Goal: Task Accomplishment & Management: Use online tool/utility

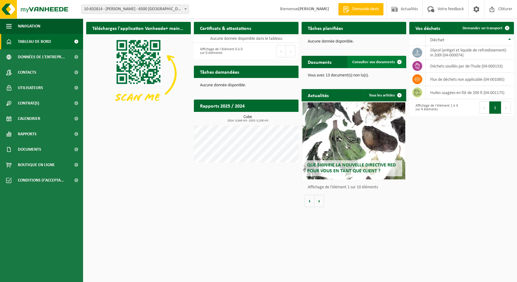
click at [375, 63] on span "Consulter vos documents" at bounding box center [374, 62] width 43 height 4
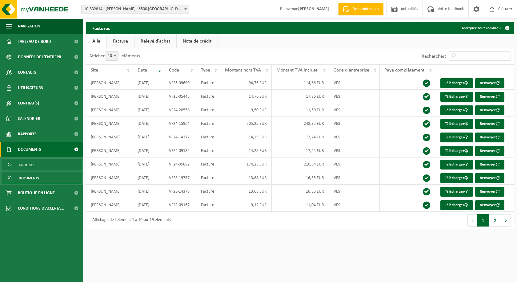
click at [31, 179] on span "Documents" at bounding box center [29, 178] width 20 height 12
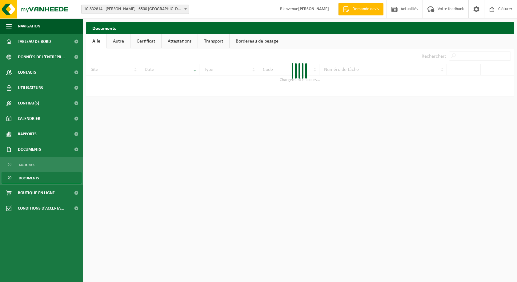
click at [144, 41] on link "Certificat" at bounding box center [146, 41] width 31 height 14
click at [124, 39] on link "Autre" at bounding box center [118, 41] width 23 height 14
click at [98, 41] on link "Alle" at bounding box center [96, 41] width 20 height 14
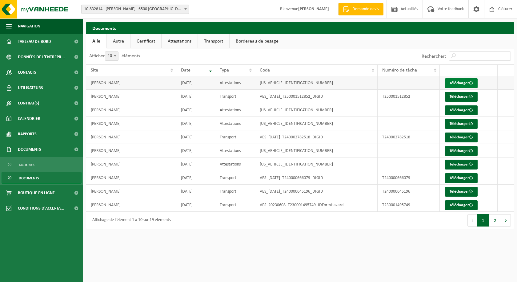
click at [457, 85] on link "Télécharger" at bounding box center [461, 83] width 33 height 10
click at [42, 103] on link "Contrat(s)" at bounding box center [41, 102] width 83 height 15
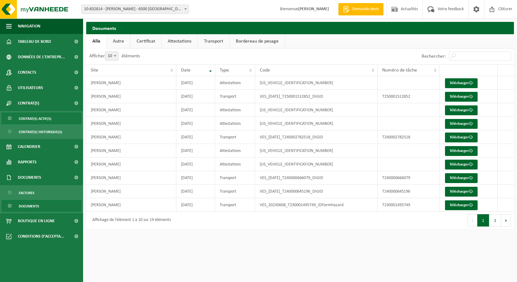
click at [41, 119] on span "Contrat(s) actif(s)" at bounding box center [35, 119] width 33 height 12
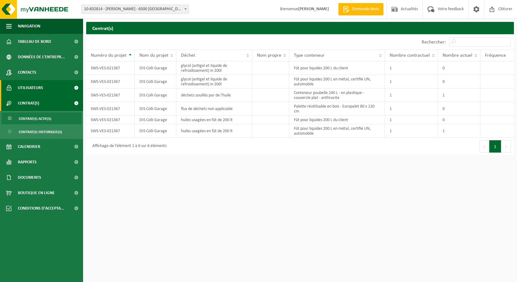
click at [44, 90] on link "Utilisateurs" at bounding box center [41, 87] width 83 height 15
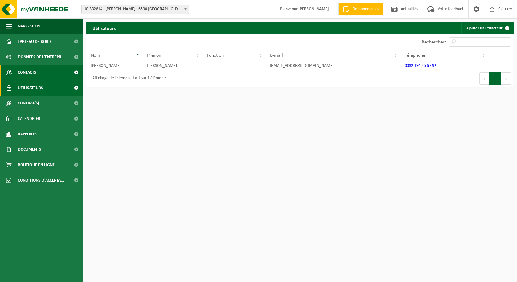
click at [48, 75] on link "Contacts" at bounding box center [41, 72] width 83 height 15
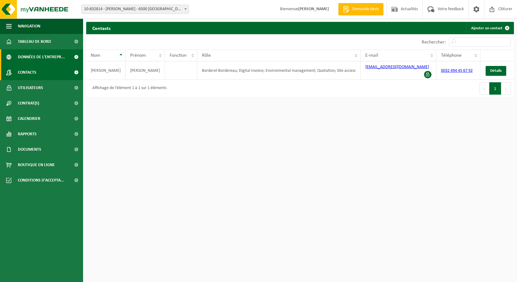
click at [48, 60] on span "Données de l'entrepr..." at bounding box center [41, 56] width 47 height 15
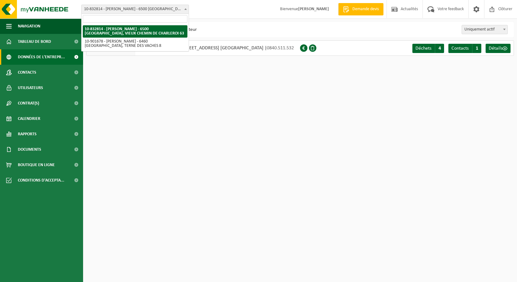
click at [176, 10] on span "10-832814 - [PERSON_NAME] - 6500 [GEOGRAPHIC_DATA], VIEUX CHEMIN DE CHARLEROI 63" at bounding box center [135, 9] width 107 height 9
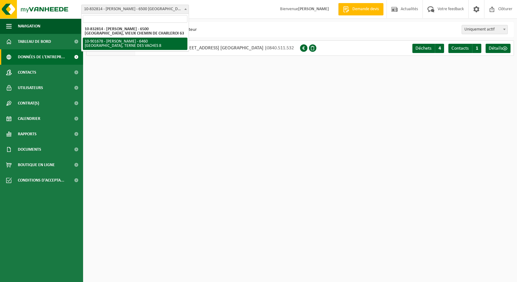
select select "119802"
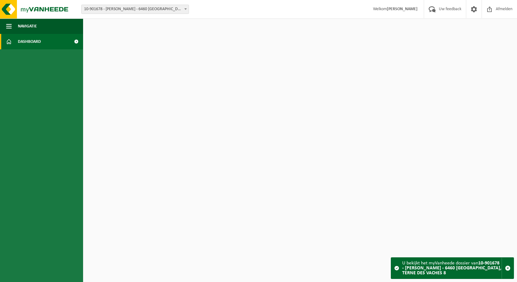
click at [34, 42] on span "Dashboard" at bounding box center [29, 41] width 23 height 15
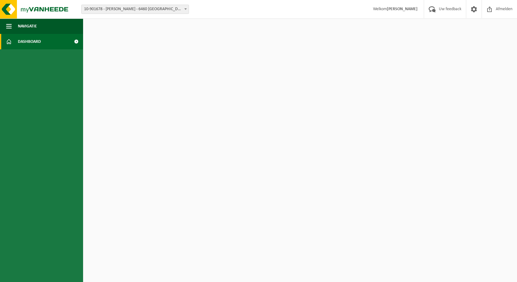
click at [154, 10] on span "10-901678 - [PERSON_NAME] - 6460 [GEOGRAPHIC_DATA], TERNE DES VACHES 8" at bounding box center [135, 9] width 107 height 9
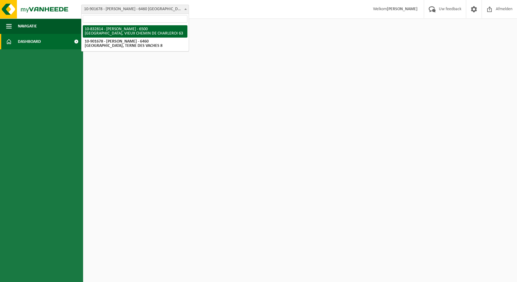
select select "97982"
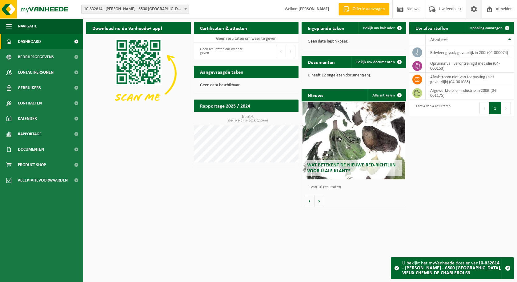
click at [473, 9] on span at bounding box center [474, 9] width 9 height 18
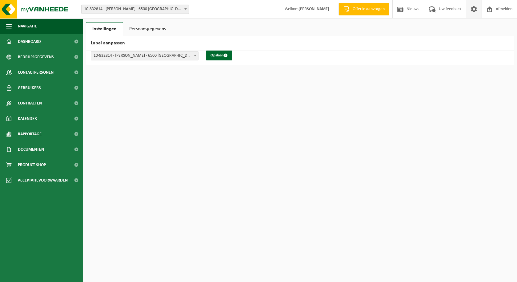
click at [151, 32] on link "Persoonsgegevens" at bounding box center [147, 29] width 49 height 14
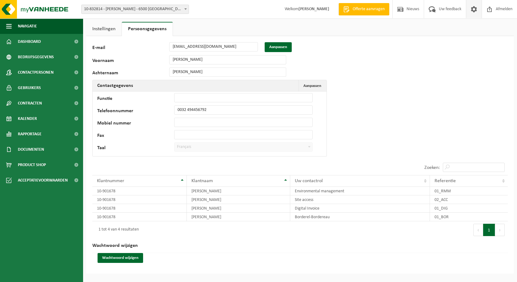
click at [99, 28] on link "Instellingen" at bounding box center [103, 29] width 35 height 14
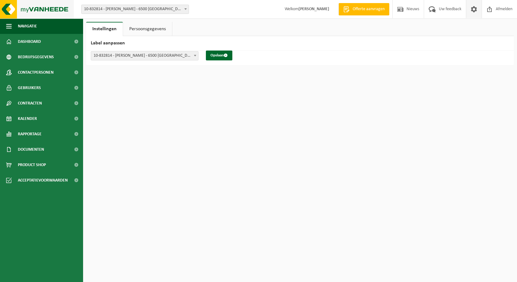
click at [41, 8] on img at bounding box center [37, 9] width 74 height 18
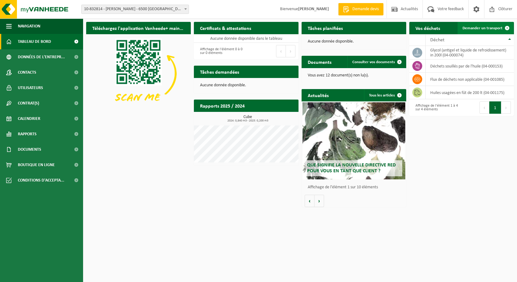
click at [480, 29] on span "Demander un transport" at bounding box center [483, 28] width 40 height 4
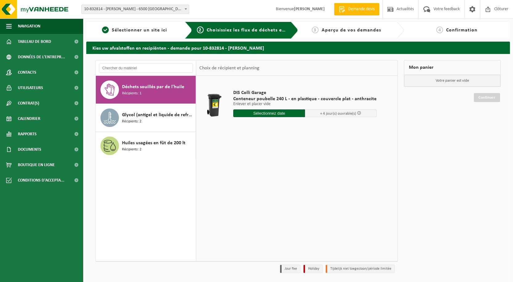
click at [141, 89] on span "Déchets souillés par de l'huile" at bounding box center [153, 86] width 62 height 7
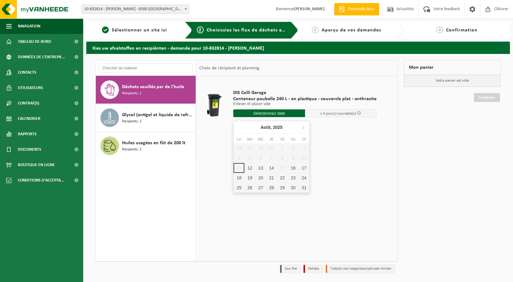
click at [270, 112] on input "text" at bounding box center [269, 113] width 72 height 8
click at [252, 167] on div "12" at bounding box center [249, 168] width 11 height 10
type input "à partir de 2025-08-12"
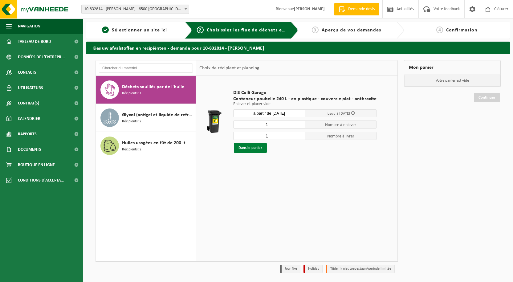
click at [251, 148] on button "Dans le panier" at bounding box center [250, 148] width 33 height 10
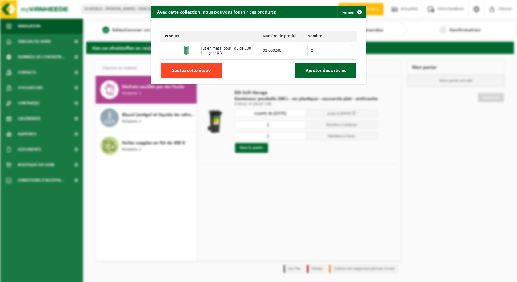
click at [188, 71] on span "Sautez cette étape" at bounding box center [191, 70] width 39 height 5
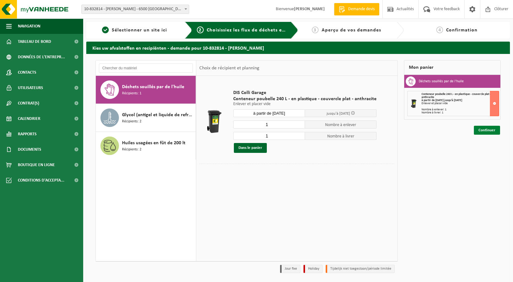
click at [489, 131] on link "Continuer" at bounding box center [487, 130] width 26 height 9
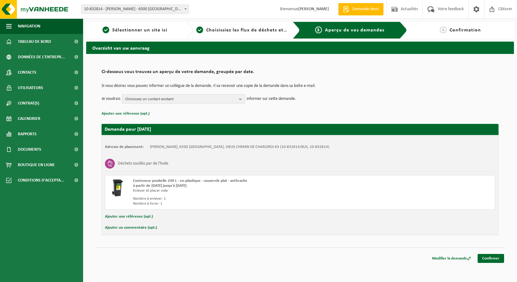
click at [226, 100] on span "Choisissez un contact existant" at bounding box center [181, 99] width 112 height 9
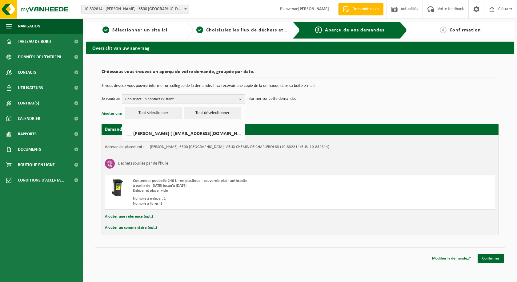
click at [228, 101] on span "Choisissez un contact existant" at bounding box center [181, 99] width 112 height 9
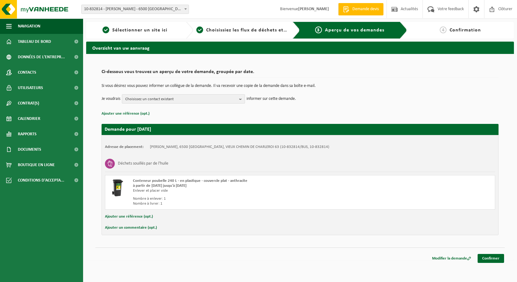
click at [228, 101] on span "Choisissez un contact existant" at bounding box center [181, 99] width 112 height 9
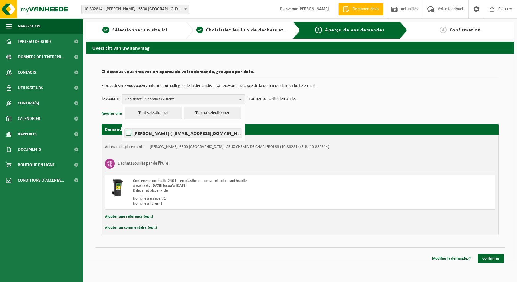
click at [132, 132] on label "[PERSON_NAME] ( [EMAIL_ADDRESS][DOMAIN_NAME] )" at bounding box center [183, 132] width 117 height 9
click at [124, 125] on input "MATHIEU CORNELIS ( mathieucornelis85@gmail.com )" at bounding box center [124, 125] width 0 height 0
checkbox input "true"
click at [282, 116] on p "Ajouter une référence (opt.)" at bounding box center [300, 114] width 397 height 8
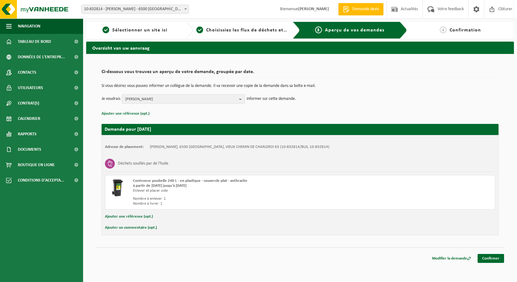
click at [133, 217] on button "Ajouter une référence (opt.)" at bounding box center [129, 217] width 48 height 8
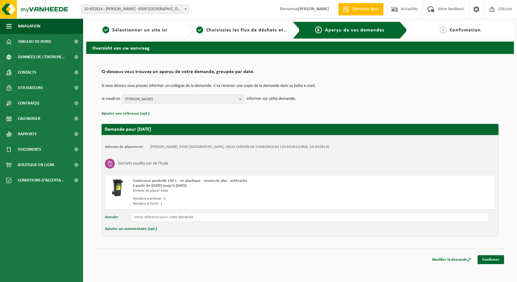
click at [115, 217] on button "Annuler" at bounding box center [112, 217] width 14 height 9
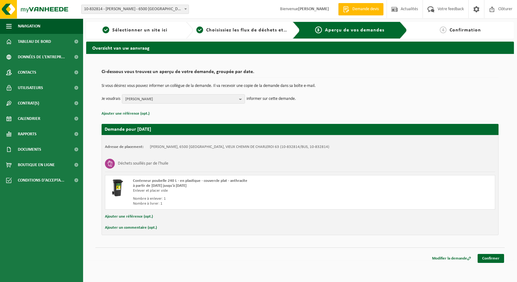
click at [208, 226] on div "Ajouter un commentaire (opt.)" at bounding box center [300, 228] width 391 height 8
click at [493, 258] on link "Confirmer" at bounding box center [491, 258] width 26 height 9
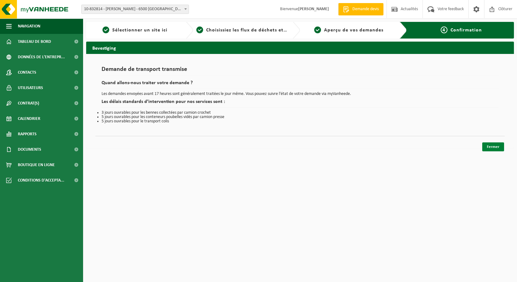
click at [494, 147] on link "Fermer" at bounding box center [494, 146] width 22 height 9
